Goal: Transaction & Acquisition: Purchase product/service

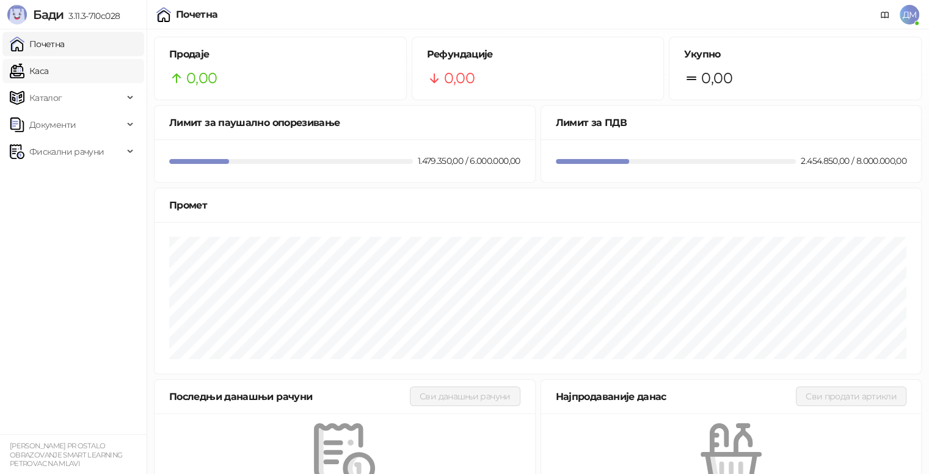
click at [48, 73] on link "Каса" at bounding box center [29, 71] width 38 height 24
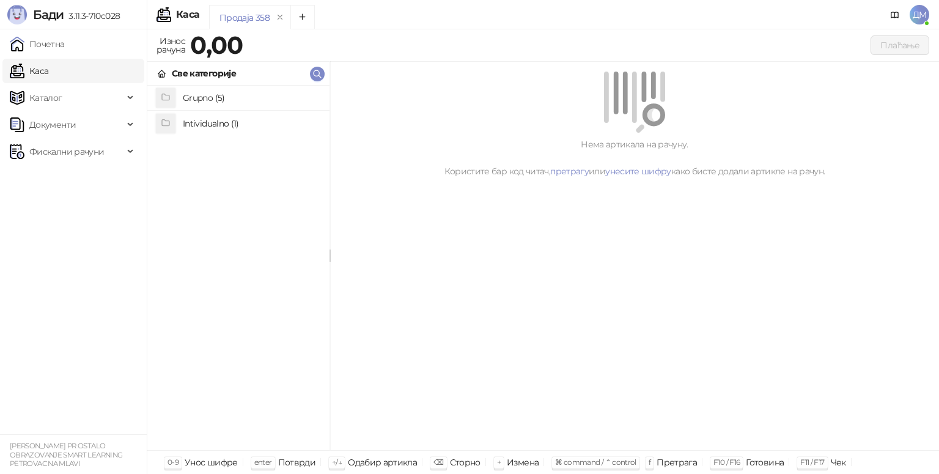
click at [227, 97] on h4 "Grupno (5)" at bounding box center [251, 98] width 137 height 20
click at [232, 152] on h4 "Junior" at bounding box center [251, 148] width 137 height 20
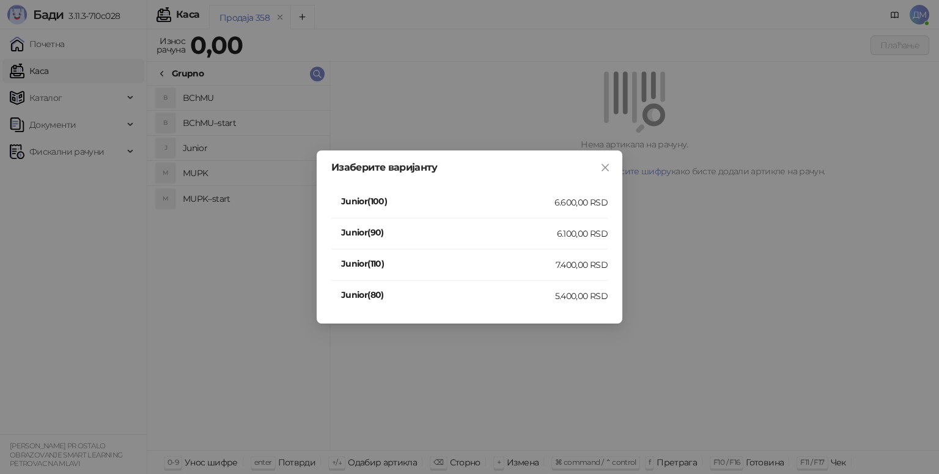
click at [562, 265] on div "7.400,00 RSD" at bounding box center [581, 264] width 52 height 13
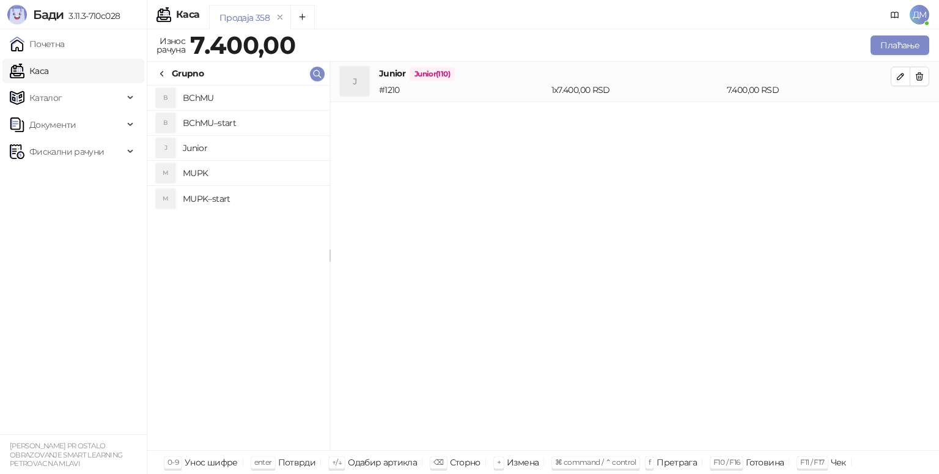
click at [218, 167] on h4 "MUPK" at bounding box center [251, 173] width 137 height 20
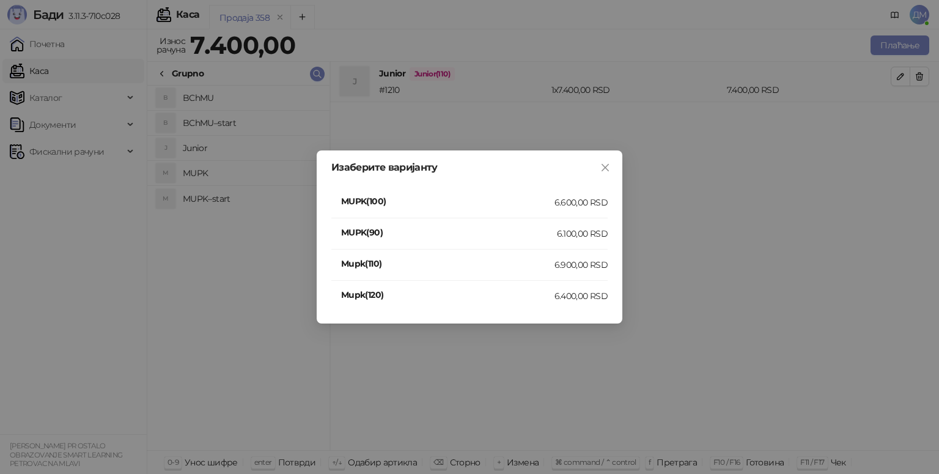
click at [567, 302] on li "Mupk(120) 6.400,00 RSD" at bounding box center [469, 295] width 276 height 31
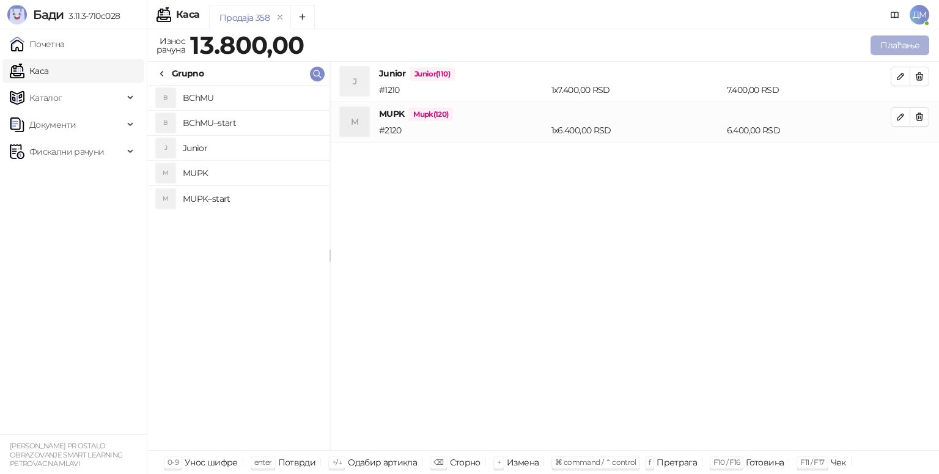
click at [895, 49] on button "Плаћање" at bounding box center [899, 45] width 59 height 20
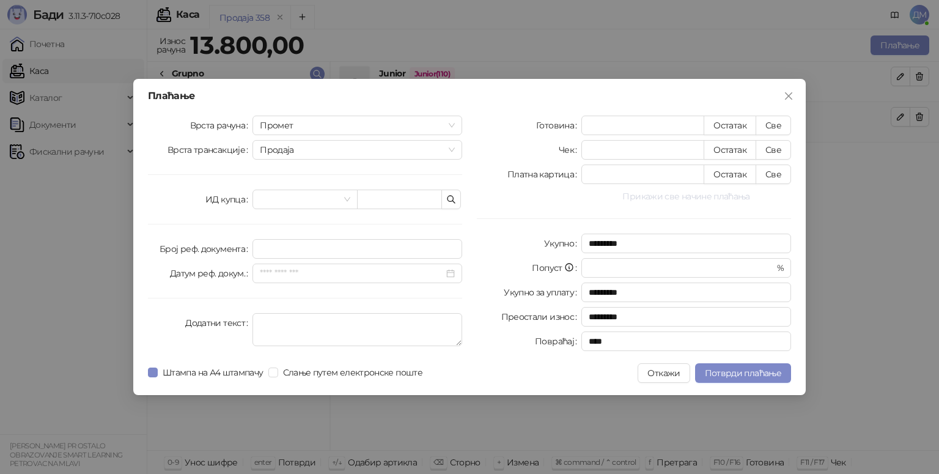
click at [704, 197] on button "Прикажи све начине плаћања" at bounding box center [686, 196] width 210 height 15
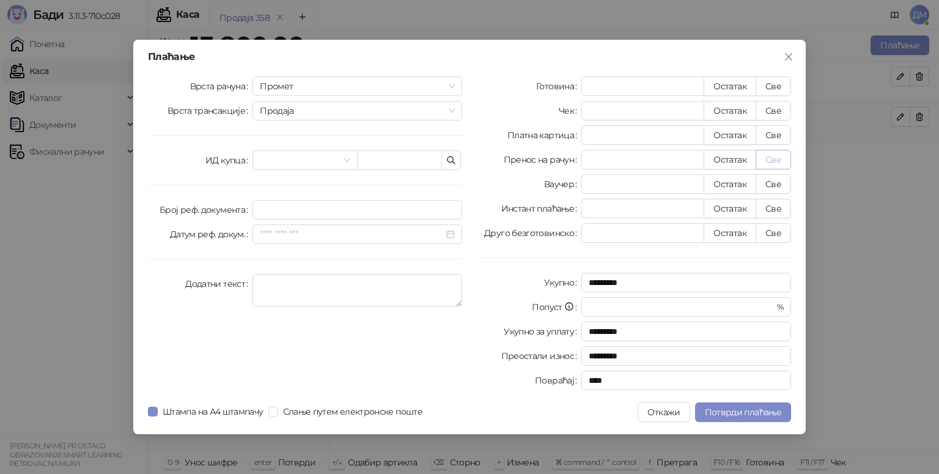
click at [787, 160] on button "Све" at bounding box center [772, 160] width 35 height 20
type input "*****"
type input "****"
click at [741, 409] on span "Потврди плаћање" at bounding box center [743, 411] width 76 height 11
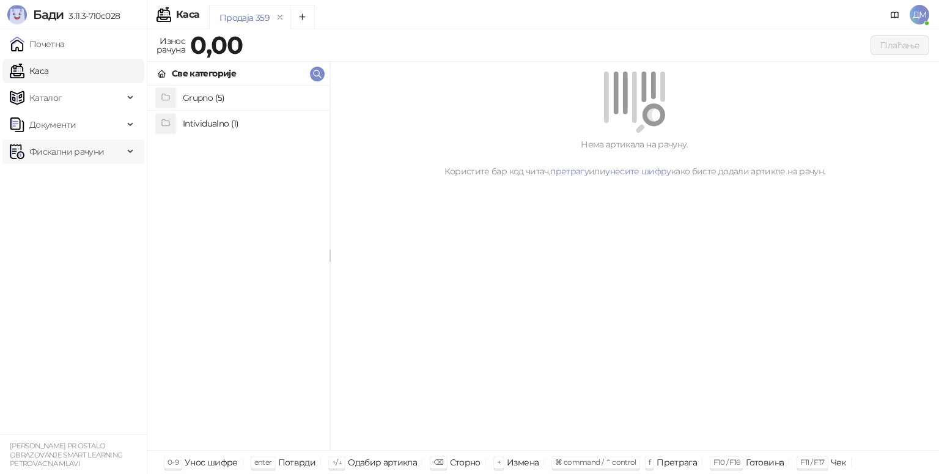
click at [57, 153] on span "Фискални рачуни" at bounding box center [66, 151] width 75 height 24
click at [55, 182] on link "Издати рачуни" at bounding box center [56, 178] width 82 height 24
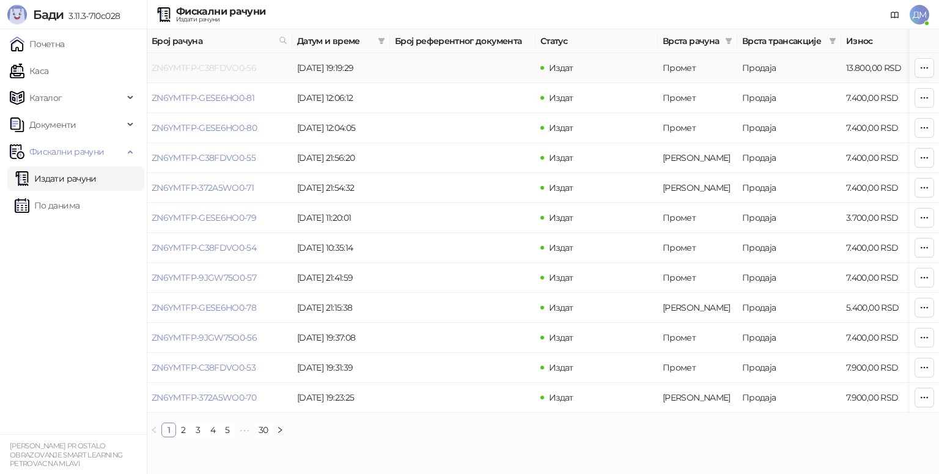
click at [210, 67] on link "ZN6YMTFP-C38FDVO0-56" at bounding box center [204, 67] width 104 height 11
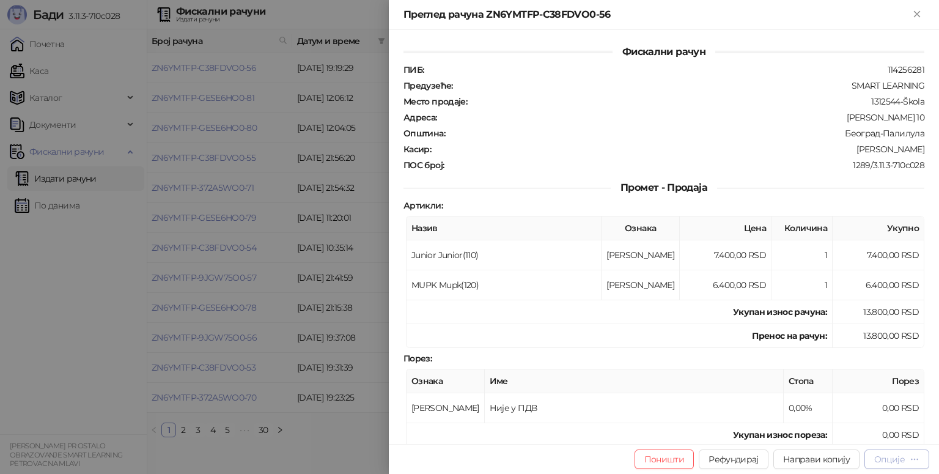
click at [887, 456] on div "Опције" at bounding box center [889, 458] width 31 height 11
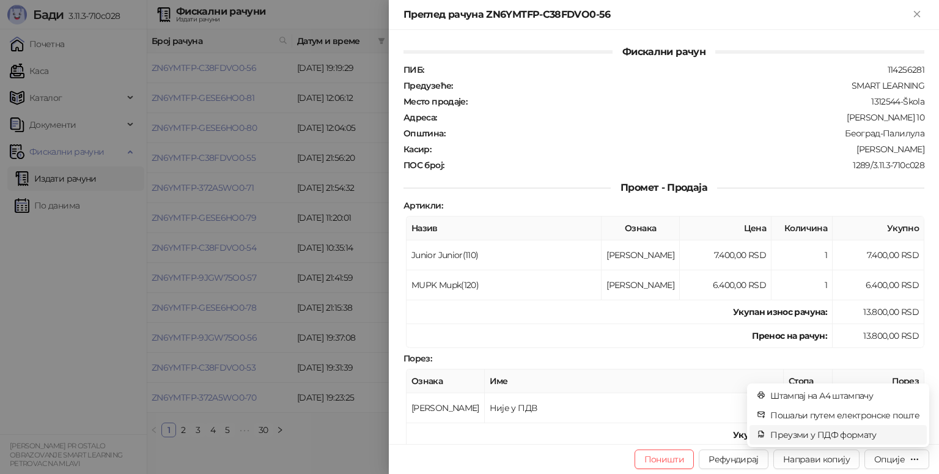
click at [864, 433] on span "Преузми у ПДФ формату" at bounding box center [844, 434] width 149 height 13
